Goal: Transaction & Acquisition: Purchase product/service

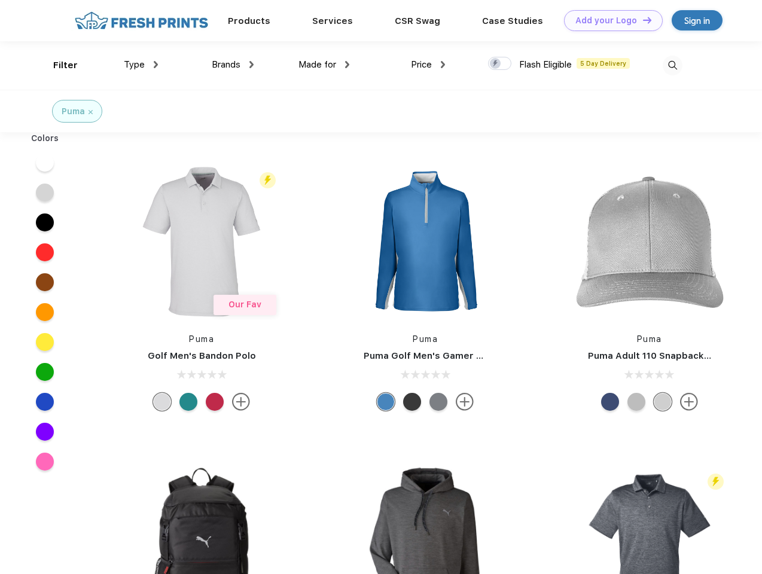
click at [609, 20] on link "Add your Logo Design Tool" at bounding box center [613, 20] width 99 height 21
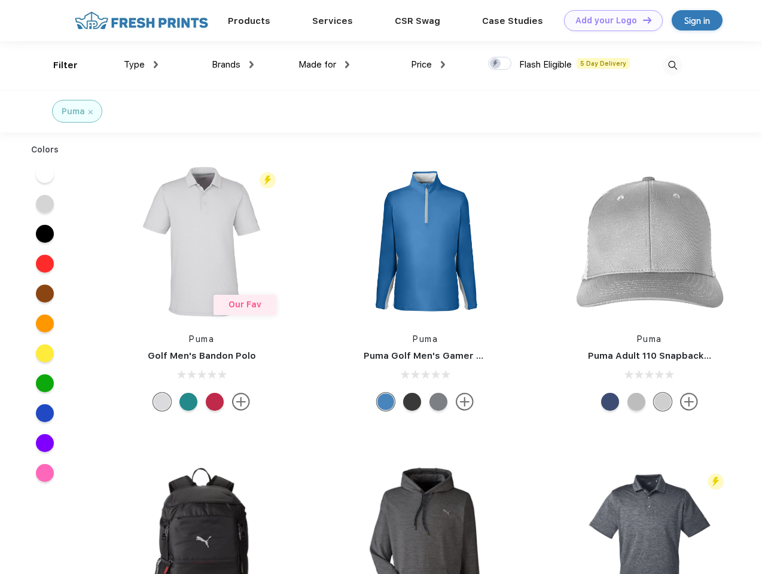
click at [0, 0] on div "Design Tool" at bounding box center [0, 0] width 0 height 0
click at [642, 20] on link "Add your Logo Design Tool" at bounding box center [613, 20] width 99 height 21
click at [57, 65] on div "Filter" at bounding box center [65, 66] width 25 height 14
click at [141, 65] on span "Type" at bounding box center [134, 64] width 21 height 11
click at [233, 65] on span "Brands" at bounding box center [226, 64] width 29 height 11
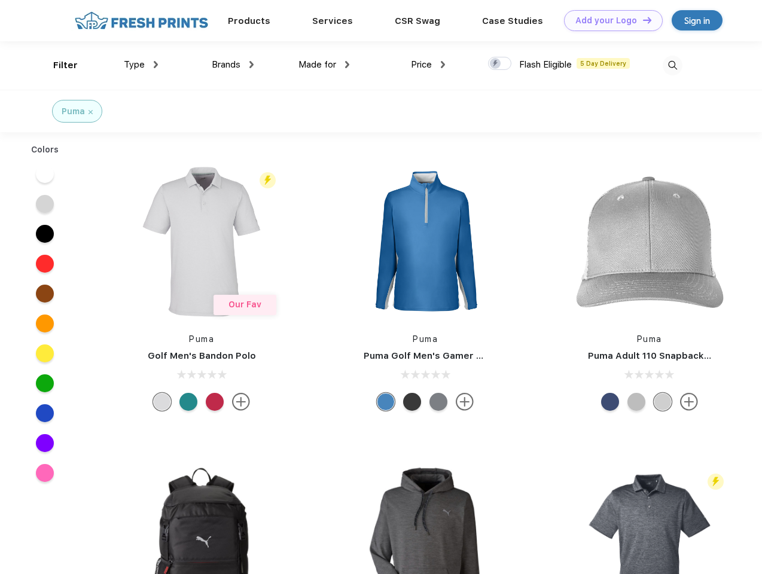
click at [324, 65] on span "Made for" at bounding box center [317, 64] width 38 height 11
click at [428, 65] on span "Price" at bounding box center [421, 64] width 21 height 11
click at [500, 64] on div at bounding box center [499, 63] width 23 height 13
click at [496, 64] on input "checkbox" at bounding box center [492, 60] width 8 height 8
click at [672, 65] on img at bounding box center [673, 66] width 20 height 20
